Goal: Task Accomplishment & Management: Complete application form

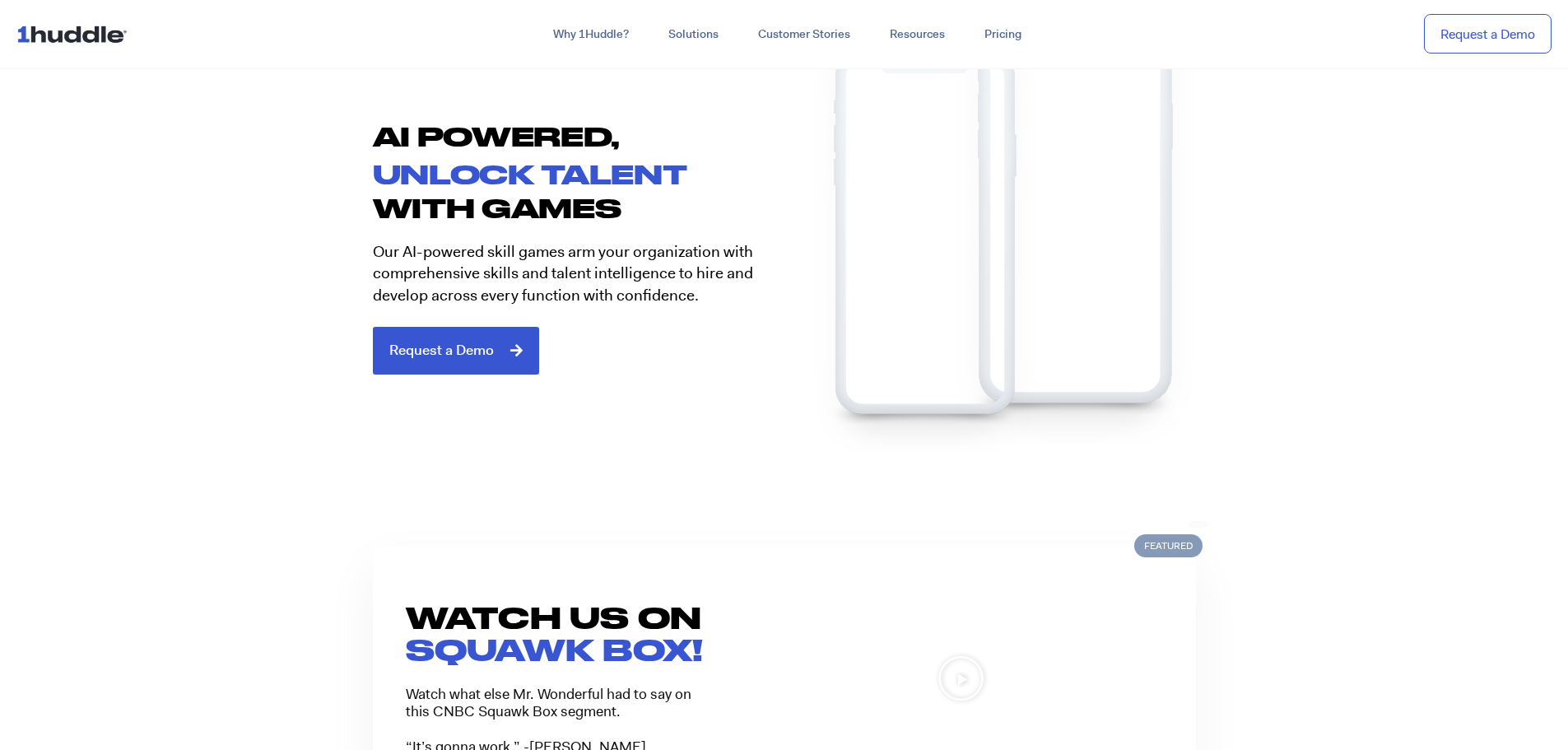
scroll to position [1069, 0]
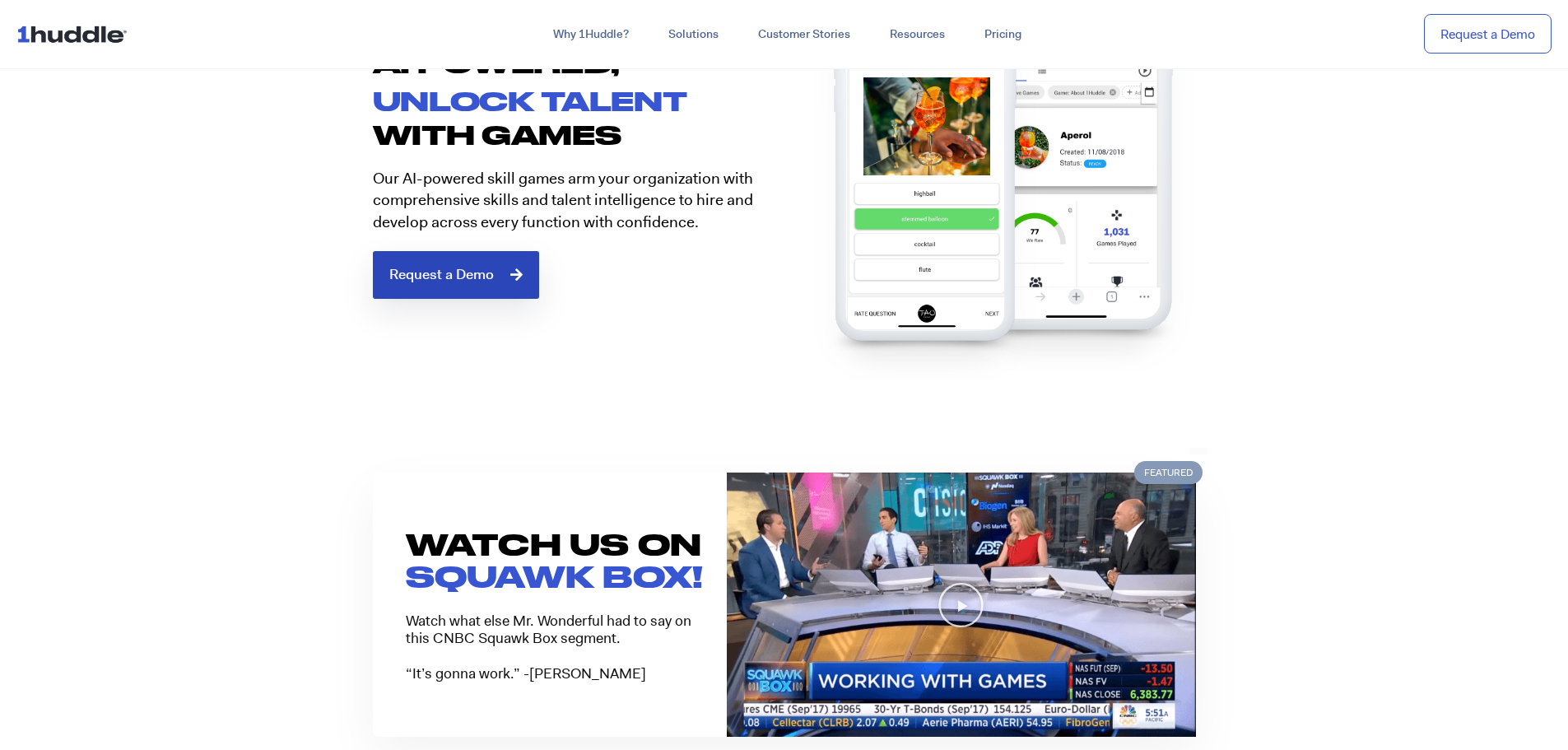
click at [455, 293] on link "Request a Demo" at bounding box center [457, 275] width 167 height 48
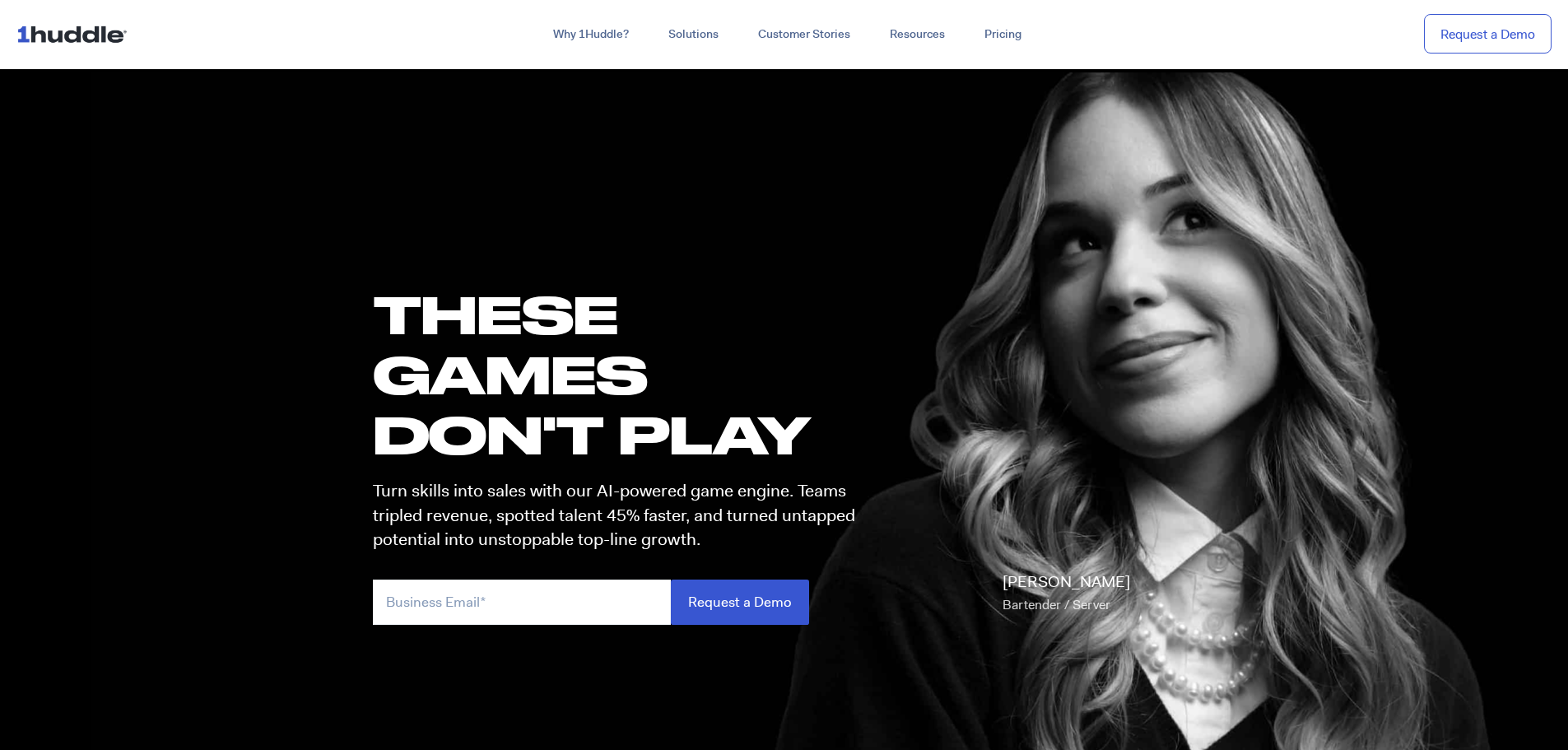
scroll to position [1069, 0]
